Goal: Task Accomplishment & Management: Manage account settings

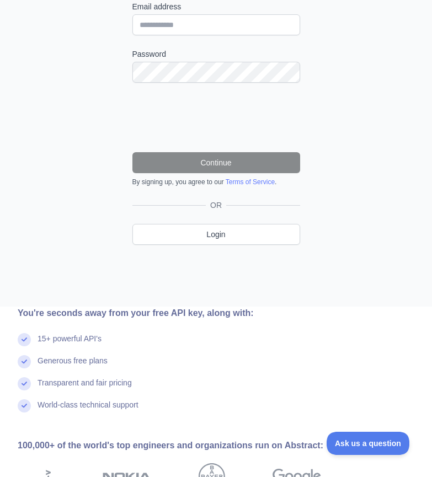
scroll to position [218, 0]
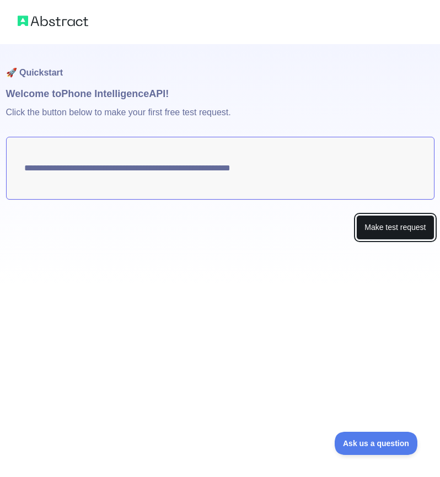
click at [411, 225] on button "Make test request" at bounding box center [395, 227] width 78 height 25
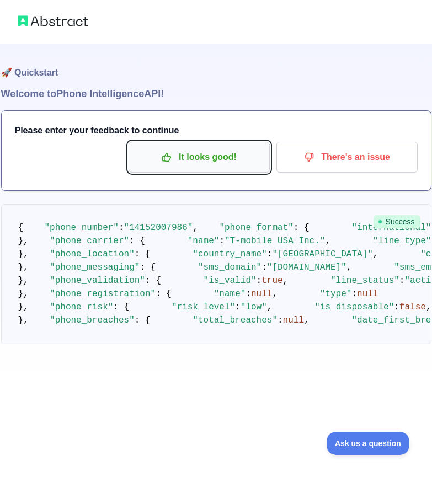
click at [205, 159] on p "It looks good!" at bounding box center [199, 157] width 125 height 19
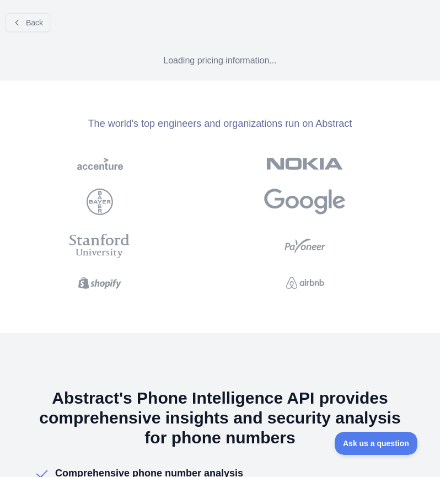
click at [188, 155] on div at bounding box center [117, 164] width 204 height 30
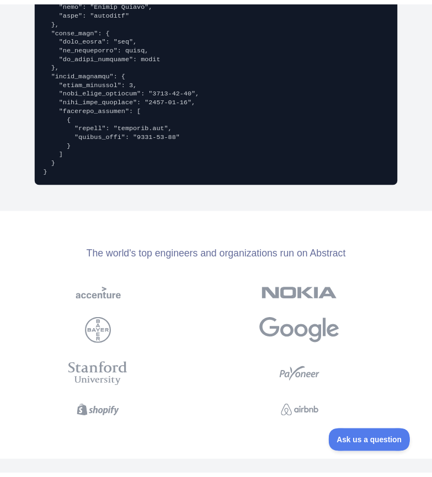
scroll to position [2305, 0]
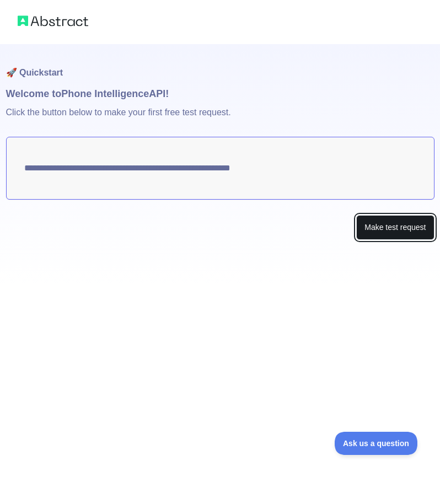
click at [389, 229] on button "Make test request" at bounding box center [395, 227] width 78 height 25
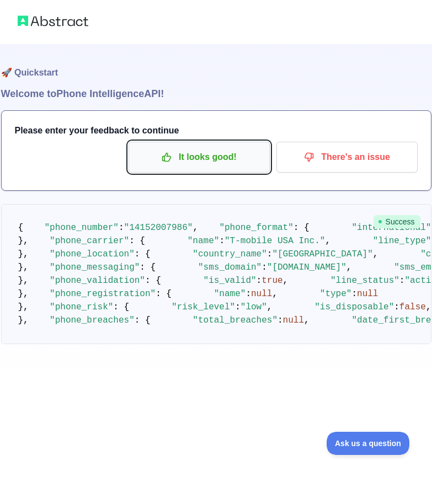
click at [243, 163] on p "It looks good!" at bounding box center [199, 157] width 125 height 19
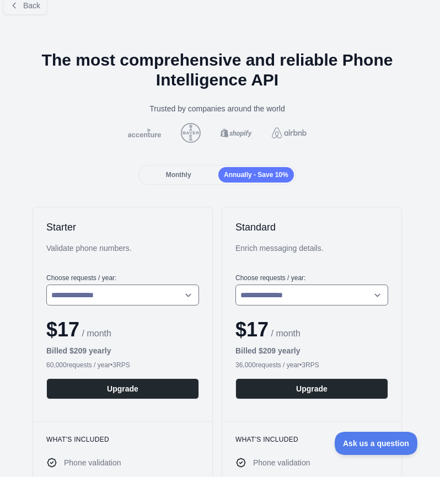
scroll to position [13, 3]
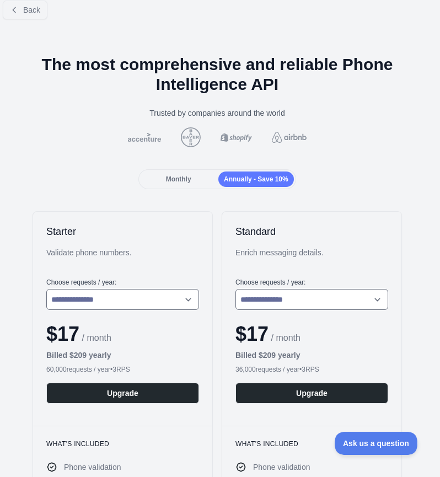
click at [178, 178] on span "Monthly" at bounding box center [178, 179] width 25 height 8
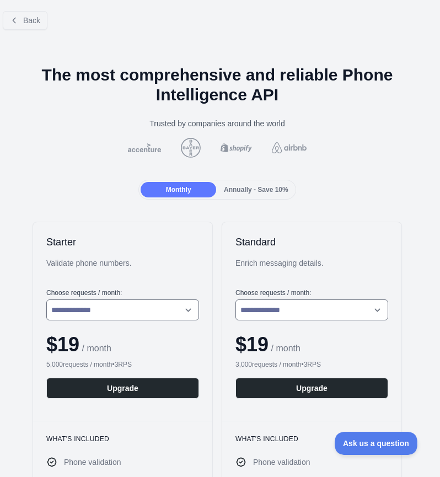
scroll to position [0, 3]
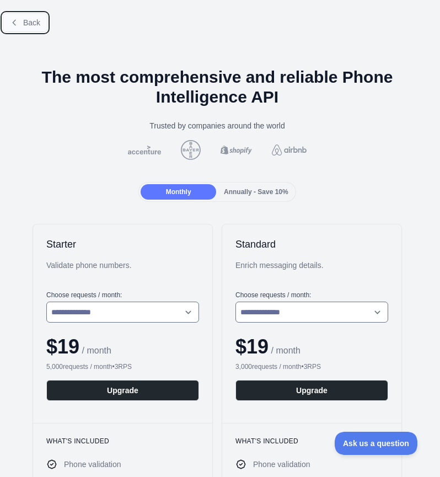
click at [13, 24] on icon at bounding box center [14, 22] width 9 height 9
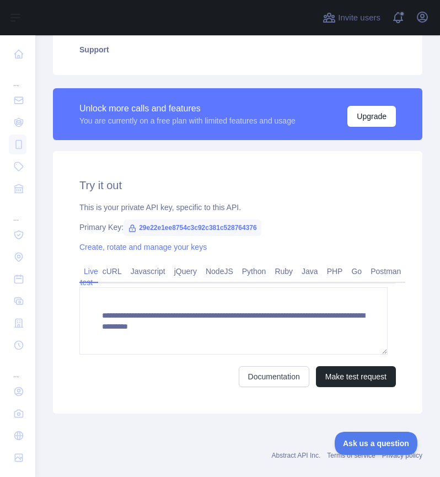
scroll to position [281, 0]
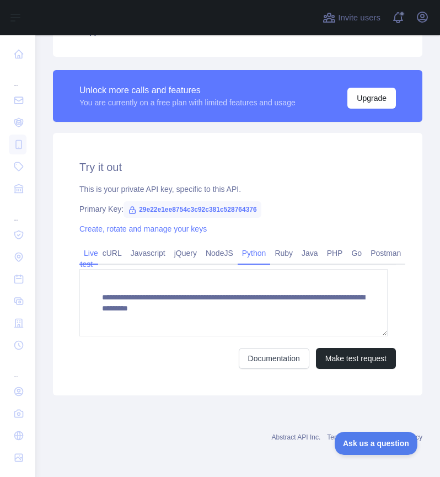
click at [256, 256] on link "Python" at bounding box center [254, 253] width 33 height 18
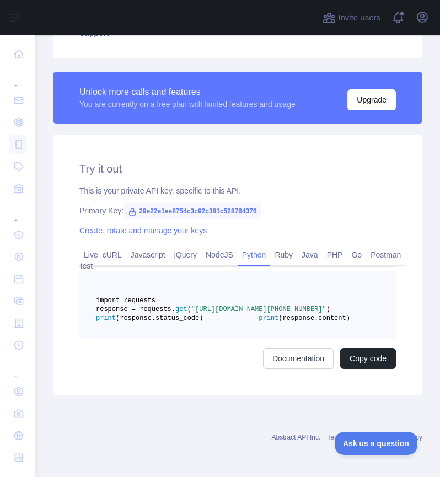
click at [307, 313] on span ""[URL][DOMAIN_NAME][PHONE_NUMBER]"" at bounding box center [258, 309] width 135 height 8
click at [135, 251] on link "Javascript" at bounding box center [148, 255] width 44 height 18
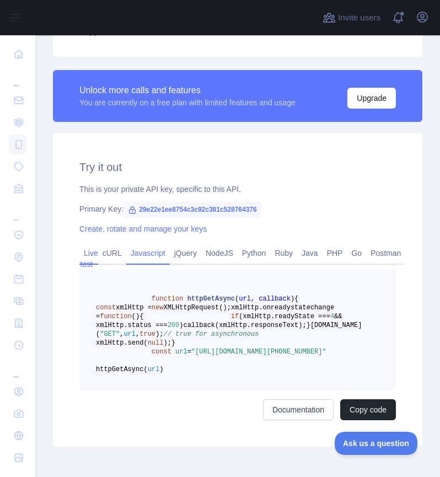
click at [90, 257] on link "Live test" at bounding box center [88, 258] width 19 height 29
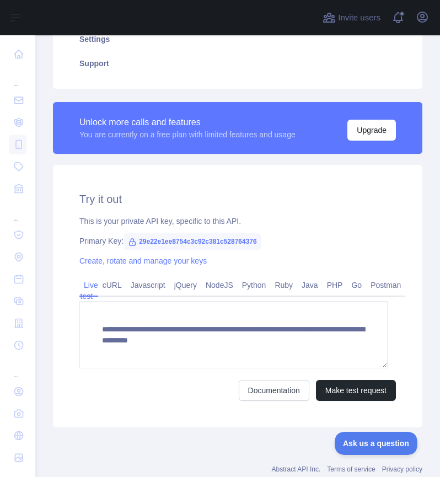
scroll to position [250, 0]
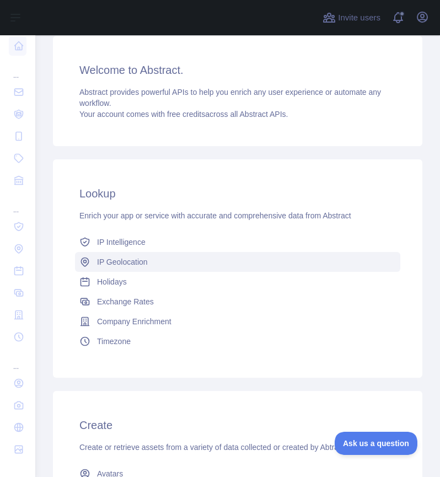
scroll to position [74, 0]
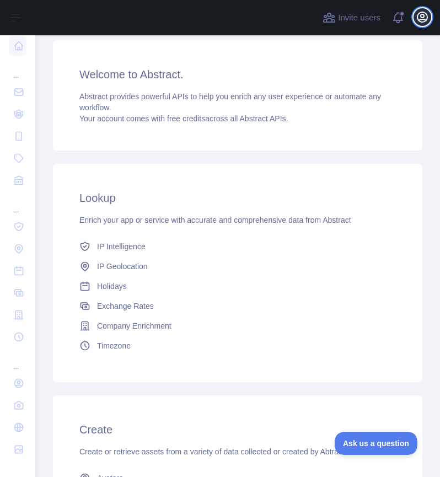
click at [420, 18] on icon "button" at bounding box center [422, 16] width 13 height 13
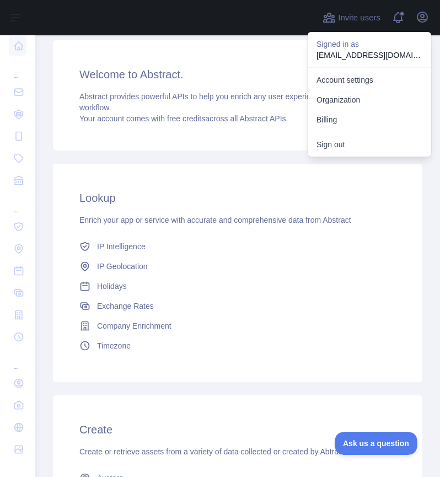
click at [149, 159] on div "Lookup Enrich your app or service with accurate and comprehensive data from Abs…" at bounding box center [237, 474] width 369 height 635
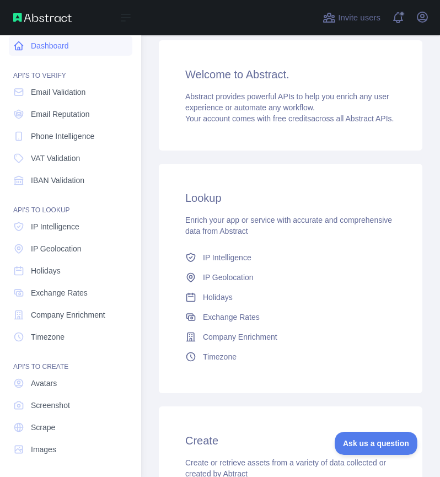
click at [46, 42] on link "Dashboard" at bounding box center [71, 46] width 124 height 20
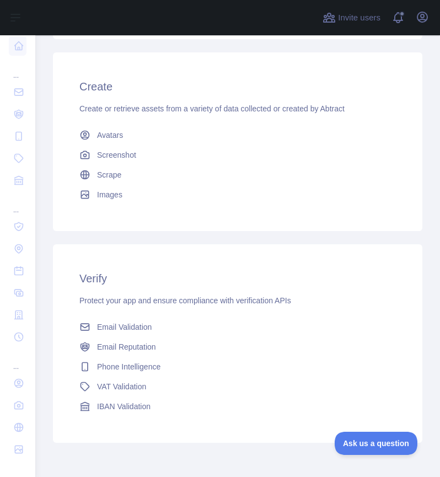
scroll to position [465, 0]
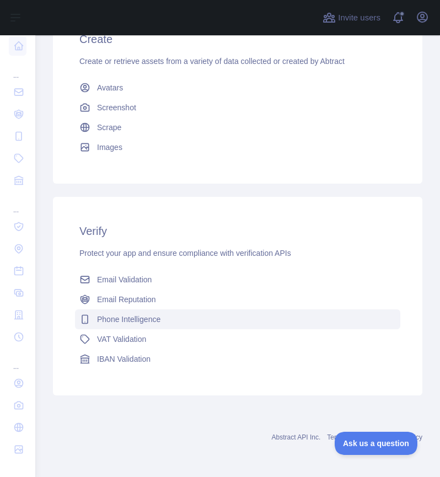
click at [133, 321] on span "Phone Intelligence" at bounding box center [128, 319] width 63 height 11
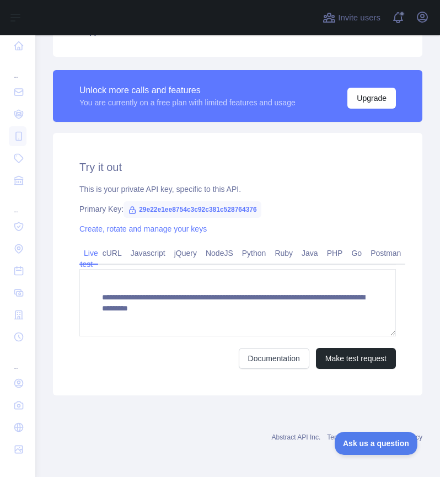
scroll to position [281, 0]
drag, startPoint x: 138, startPoint y: 209, endPoint x: 263, endPoint y: 200, distance: 125.5
click at [263, 200] on div "**********" at bounding box center [237, 264] width 369 height 262
copy span "29e22e1ee8754c3c92c381c528764376"
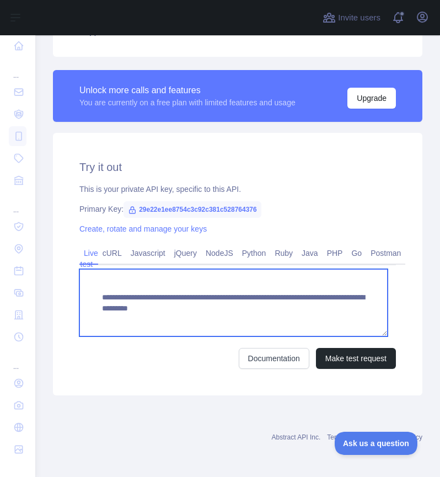
click at [342, 309] on textarea "**********" at bounding box center [233, 302] width 308 height 67
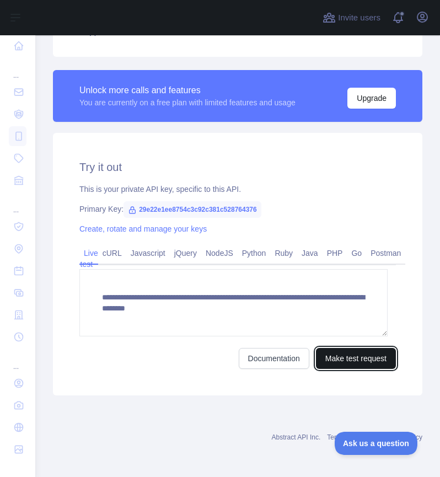
click at [351, 359] on button "Make test request" at bounding box center [356, 358] width 80 height 21
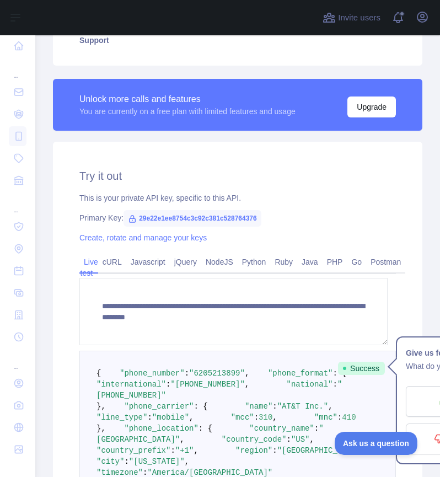
scroll to position [272, 0]
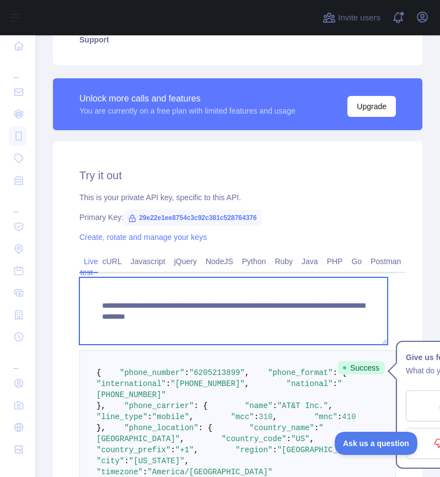
click at [341, 316] on textarea "**********" at bounding box center [233, 310] width 308 height 67
type textarea "**********"
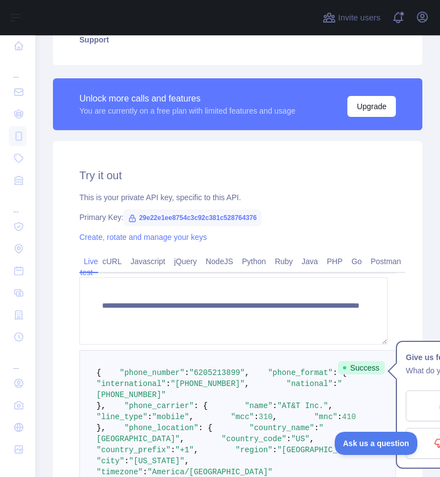
click at [389, 189] on div "**********" at bounding box center [237, 417] width 369 height 553
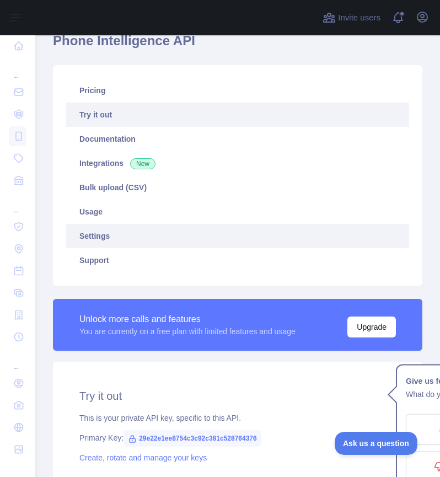
scroll to position [51, 0]
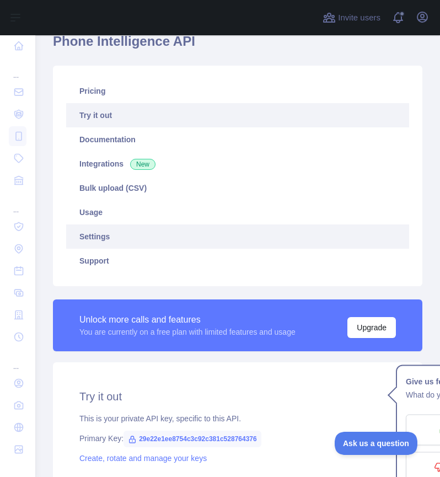
click at [162, 230] on link "Settings" at bounding box center [237, 236] width 343 height 24
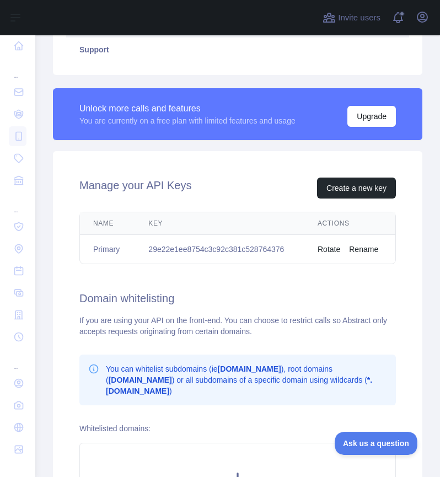
scroll to position [263, 0]
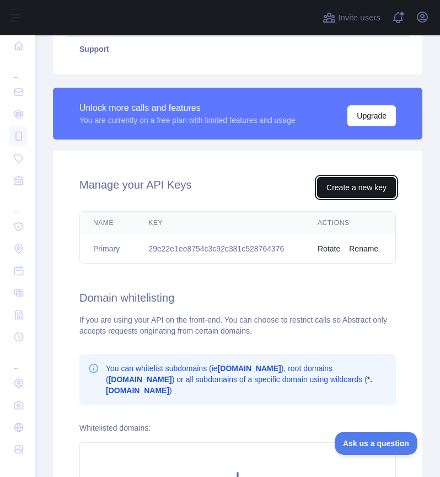
click at [351, 192] on button "Create a new key" at bounding box center [356, 187] width 79 height 21
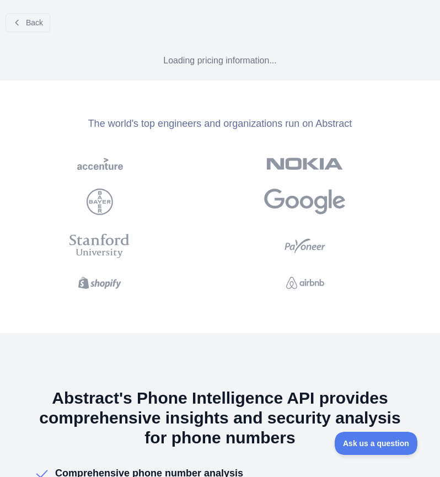
scroll to position [71, 0]
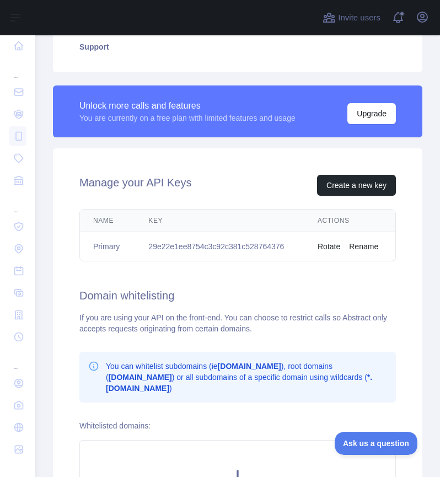
scroll to position [257, 0]
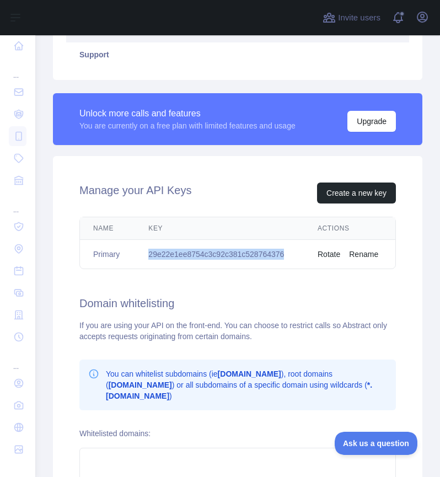
drag, startPoint x: 278, startPoint y: 249, endPoint x: 148, endPoint y: 256, distance: 130.3
click at [148, 256] on td "29e22e1ee8754c3c92c381c528764376" at bounding box center [219, 254] width 169 height 29
copy td "29e22e1ee8754c3c92c381c528764376"
click at [210, 169] on div "Manage your API Keys Create a new key Name Key Actions Primary 29e22e1ee8754c3c…" at bounding box center [237, 358] width 369 height 405
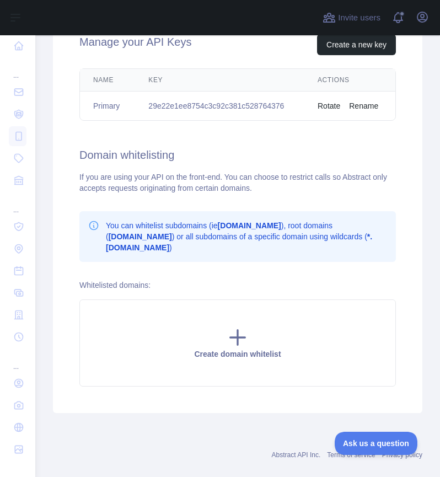
scroll to position [423, 0]
